Goal: Information Seeking & Learning: Compare options

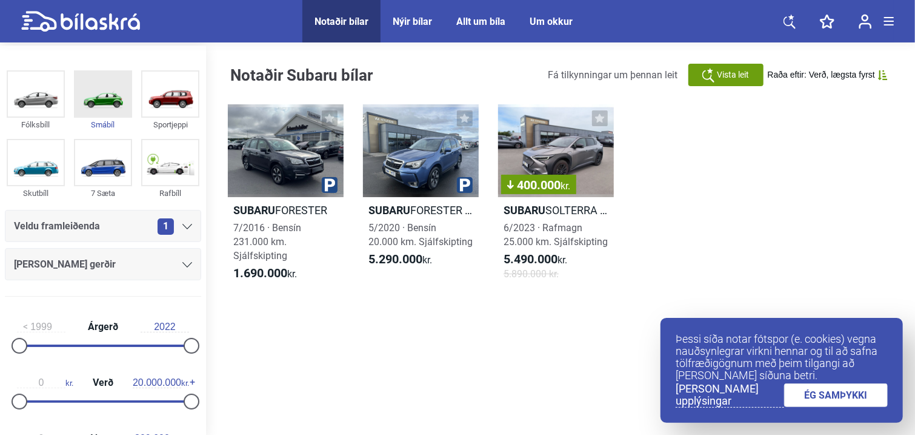
click at [92, 111] on img at bounding box center [103, 94] width 56 height 45
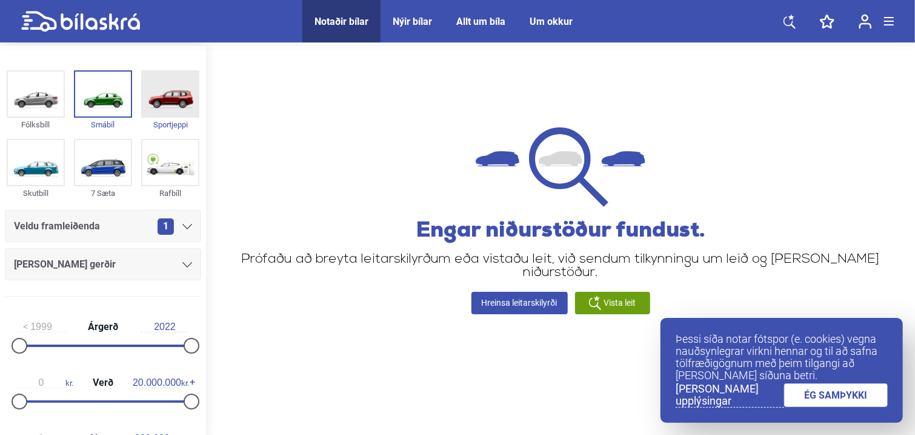
click at [183, 98] on img at bounding box center [170, 94] width 56 height 45
click at [169, 175] on img at bounding box center [170, 162] width 56 height 45
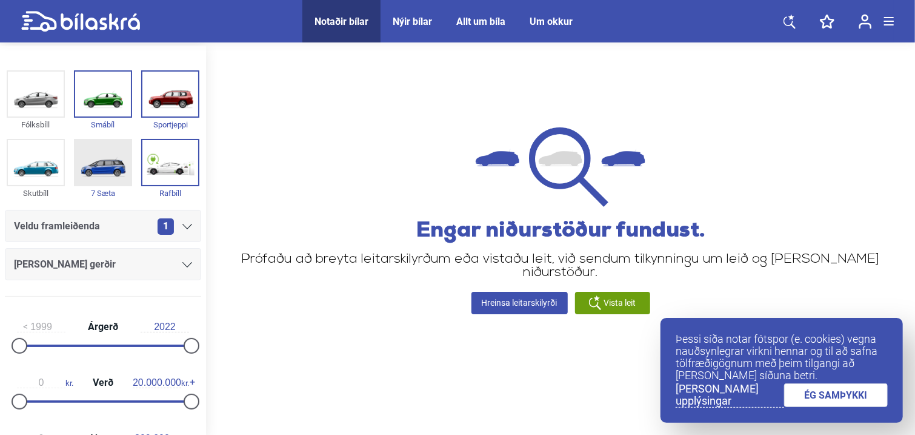
click at [102, 150] on img at bounding box center [103, 162] width 56 height 45
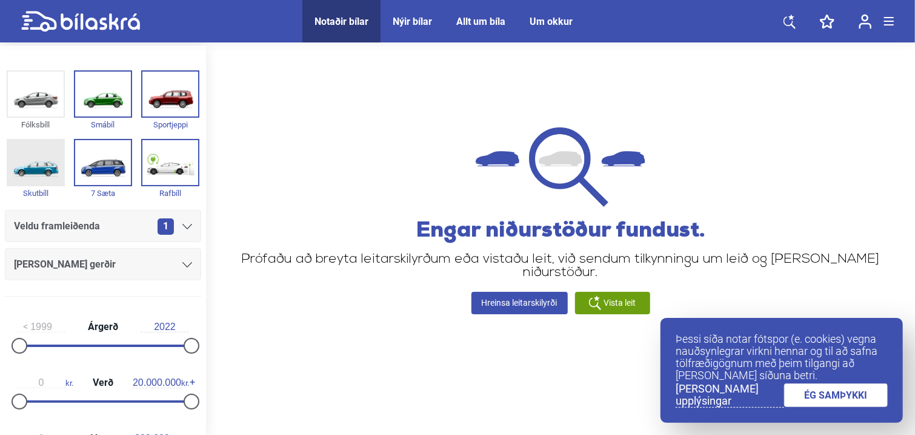
click at [10, 175] on img at bounding box center [36, 162] width 56 height 45
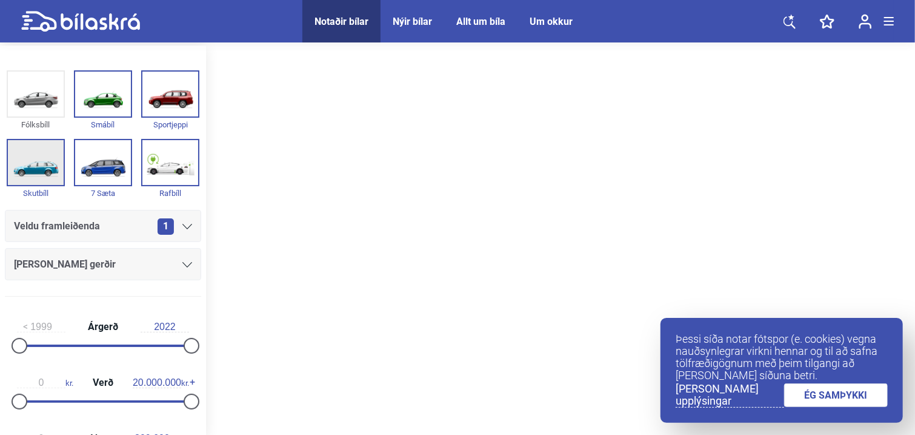
click at [10, 175] on img at bounding box center [36, 162] width 56 height 45
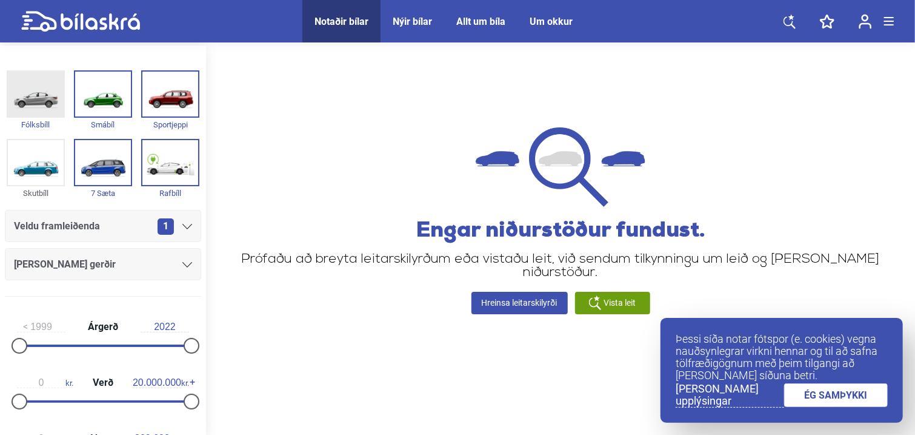
click at [43, 115] on img at bounding box center [36, 94] width 56 height 45
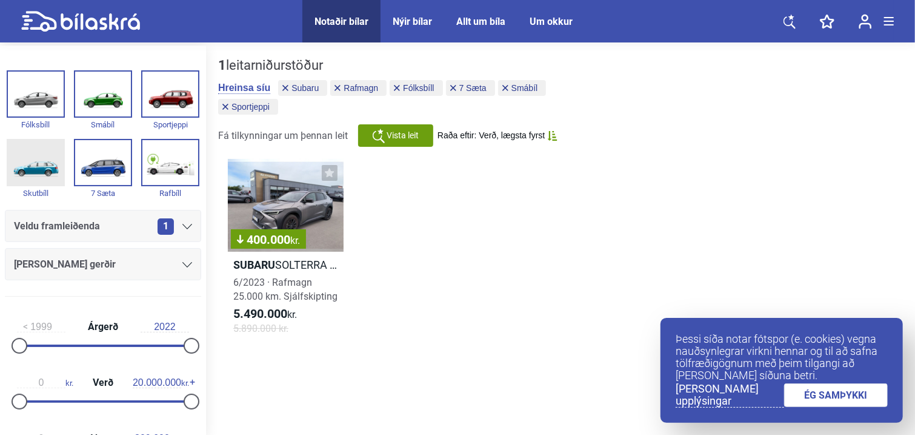
click at [50, 152] on img at bounding box center [36, 162] width 56 height 45
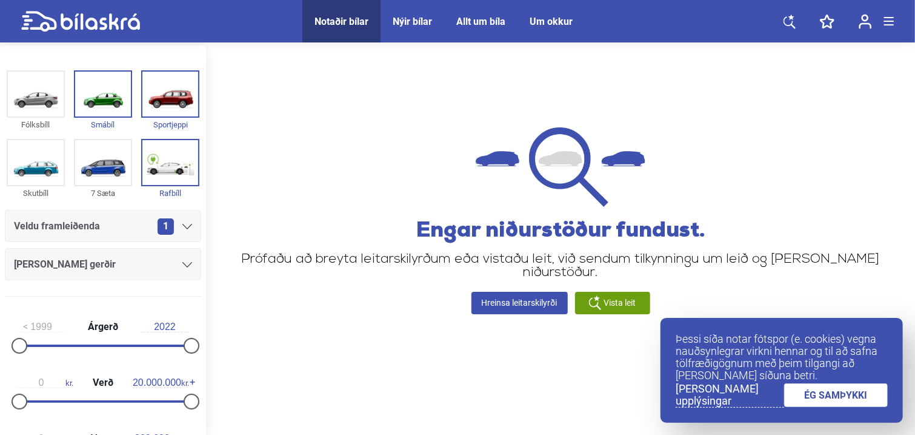
checkbox input "false"
